Goal: Transaction & Acquisition: Purchase product/service

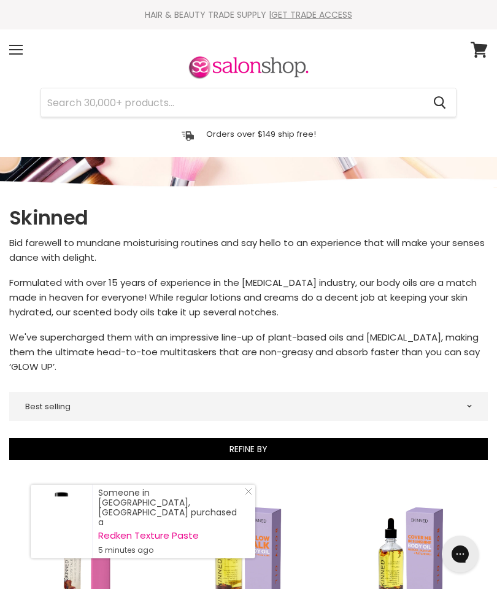
scroll to position [2, 0]
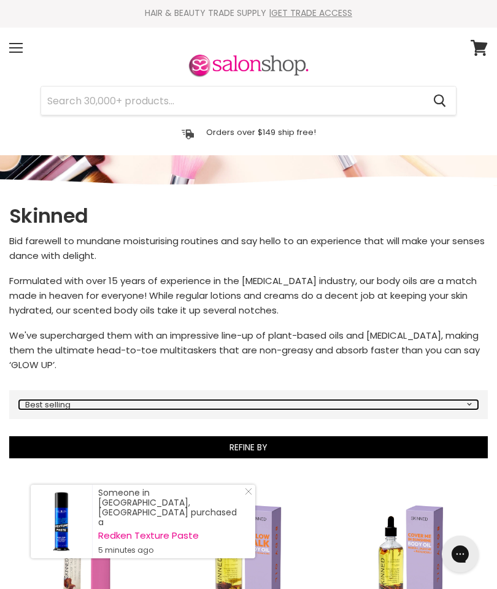
click at [456, 400] on select "Best selling Featured Price, low to high Price, high to low Alphabetically, A-Z…" at bounding box center [248, 404] width 459 height 9
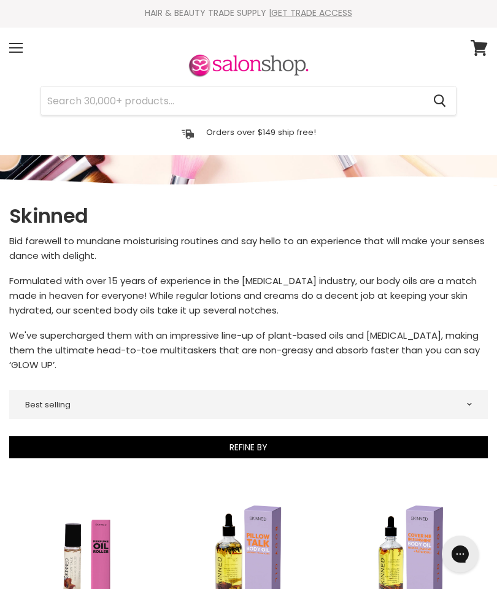
click at [21, 46] on div "Menu" at bounding box center [16, 48] width 26 height 28
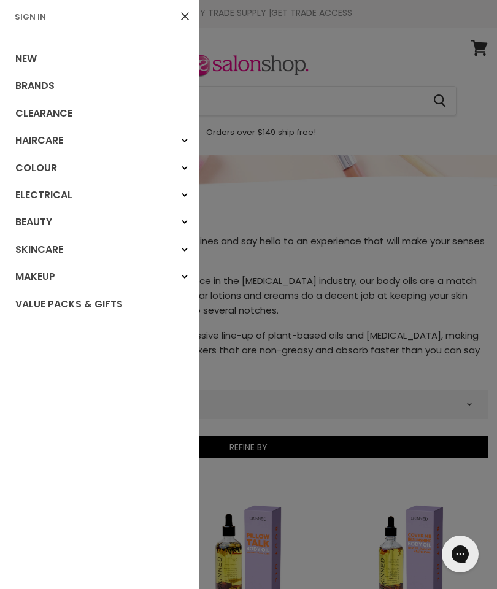
click at [29, 88] on link "Brands" at bounding box center [100, 85] width 200 height 27
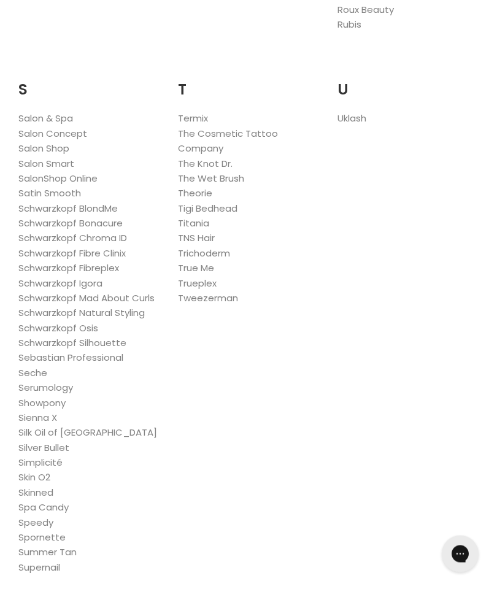
scroll to position [2286, 0]
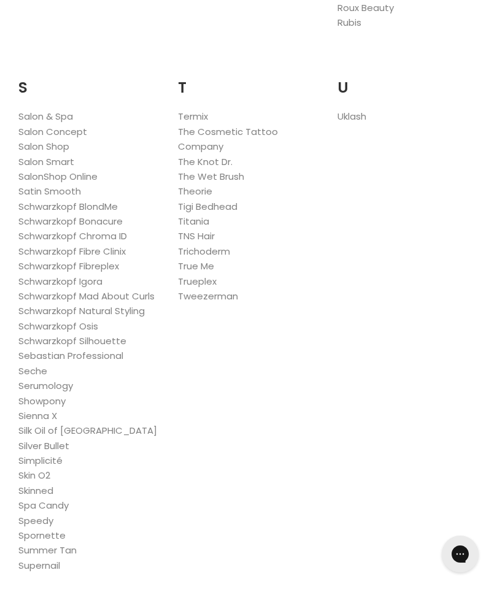
click at [44, 484] on link "Skinned" at bounding box center [35, 490] width 35 height 13
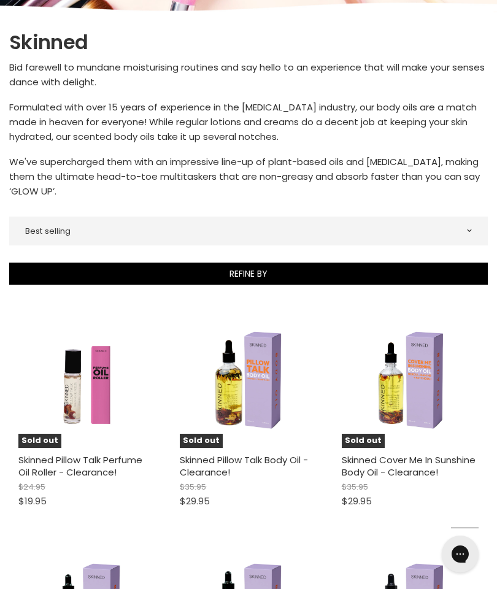
scroll to position [172, 0]
